Goal: Find specific page/section: Find specific page/section

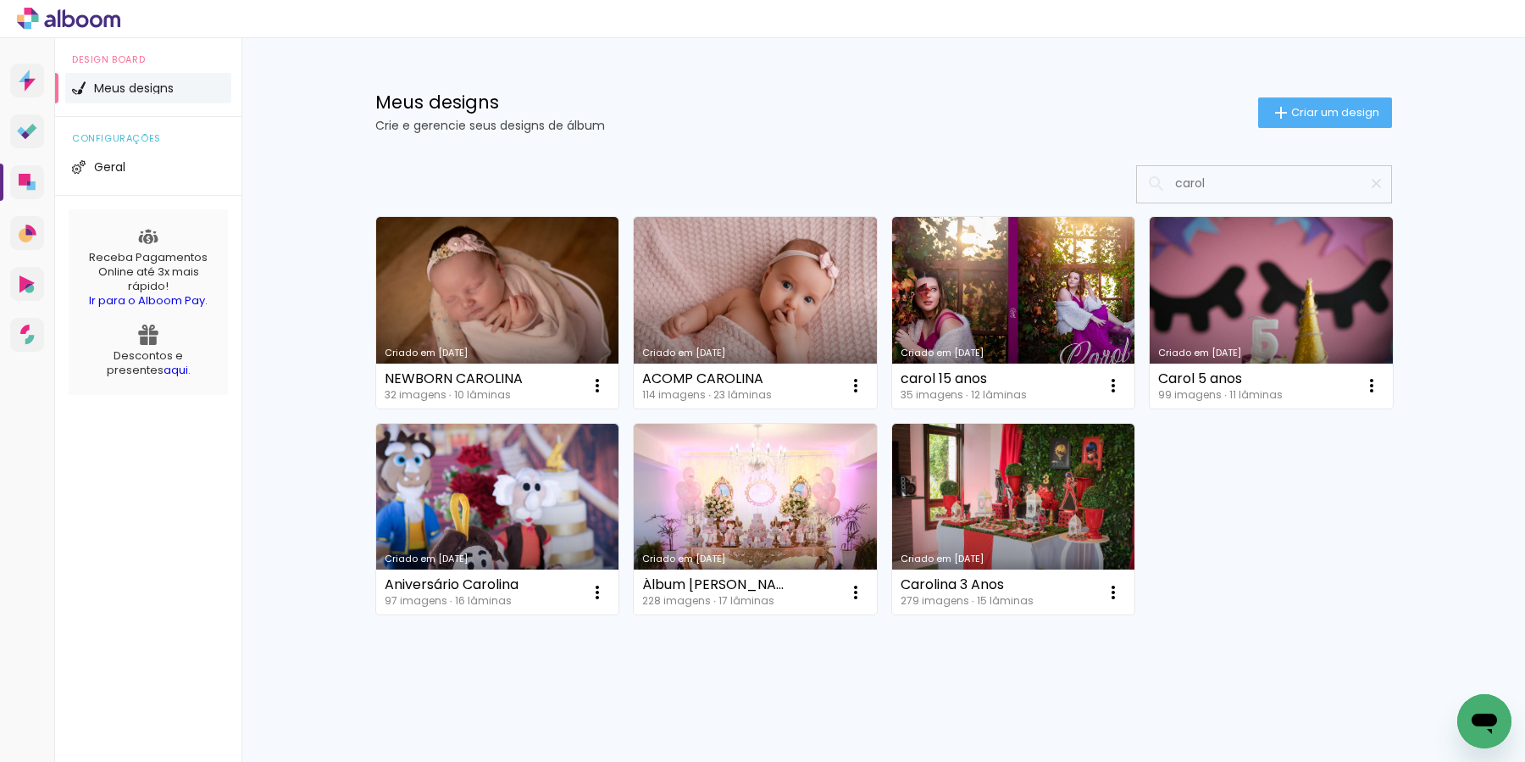
type input "carol"
type paper-input "carol"
click at [971, 331] on link "Criado em [DATE]" at bounding box center [1013, 312] width 243 height 191
